Goal: Find specific page/section: Find specific page/section

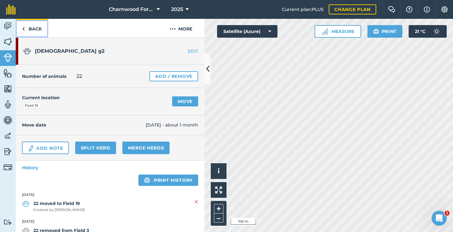
click at [21, 26] on link "Back" at bounding box center [32, 28] width 32 height 19
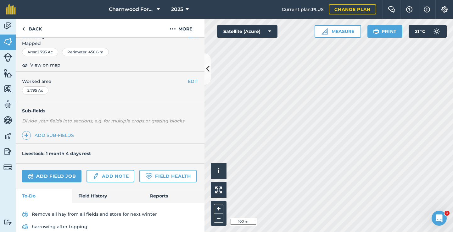
scroll to position [144, 0]
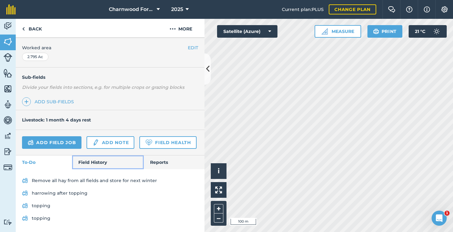
click at [99, 163] on link "Field History" at bounding box center [107, 163] width 71 height 14
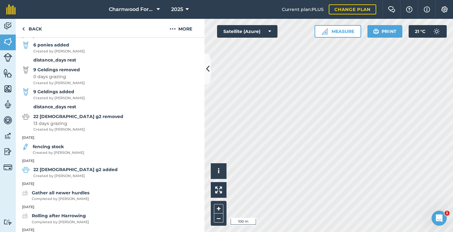
scroll to position [187, 0]
